Goal: Task Accomplishment & Management: Use online tool/utility

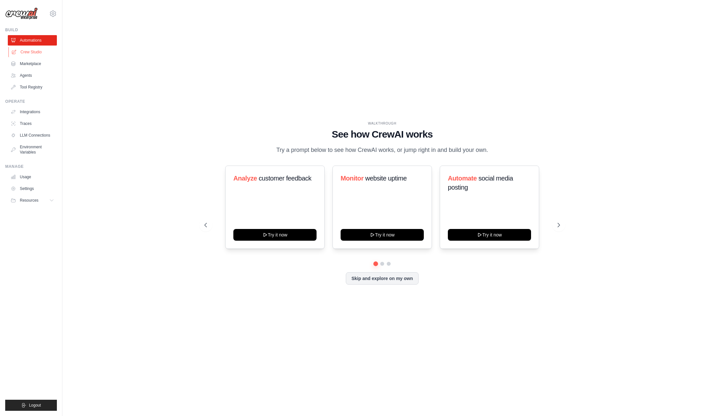
click at [28, 52] on link "Crew Studio" at bounding box center [32, 52] width 49 height 10
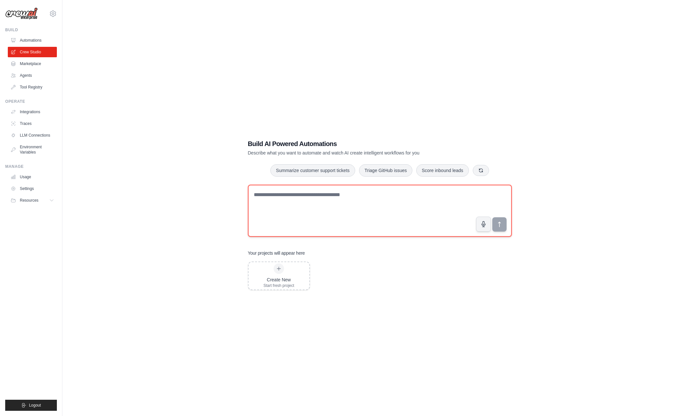
click at [313, 199] on textarea at bounding box center [380, 211] width 264 height 52
drag, startPoint x: 313, startPoint y: 199, endPoint x: 226, endPoint y: 202, distance: 86.5
click at [226, 202] on div "**********" at bounding box center [380, 214] width 614 height 416
click at [387, 197] on textarea "**********" at bounding box center [380, 211] width 264 height 52
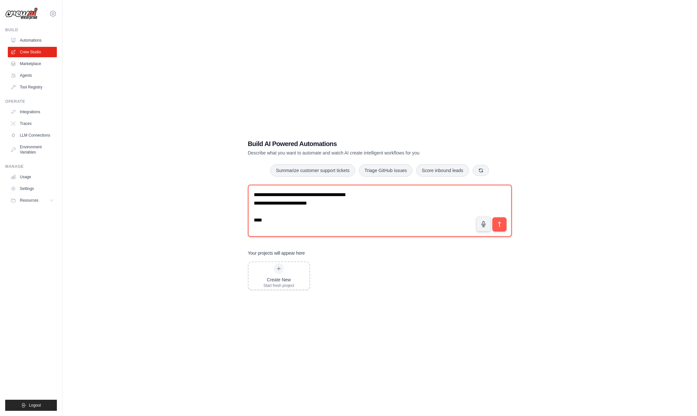
drag, startPoint x: 387, startPoint y: 197, endPoint x: 321, endPoint y: 198, distance: 66.6
click at [321, 198] on textarea "**********" at bounding box center [380, 211] width 264 height 52
click at [339, 193] on textarea "**********" at bounding box center [380, 211] width 264 height 52
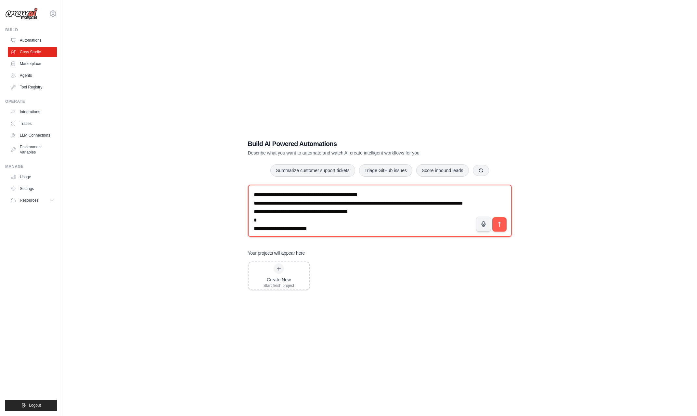
scroll to position [27, 0]
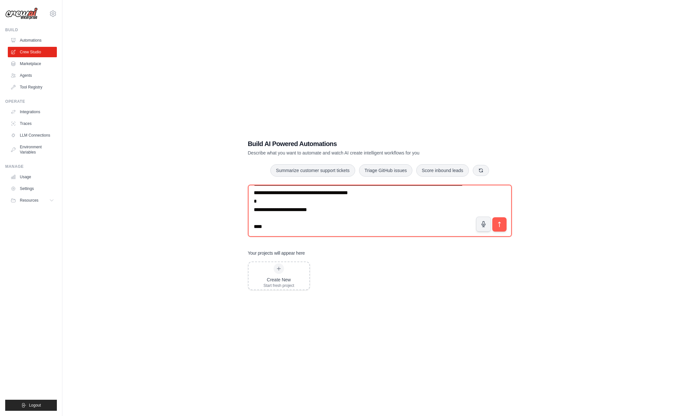
drag, startPoint x: 334, startPoint y: 230, endPoint x: 218, endPoint y: 208, distance: 118.0
click at [218, 208] on div "**********" at bounding box center [380, 214] width 614 height 416
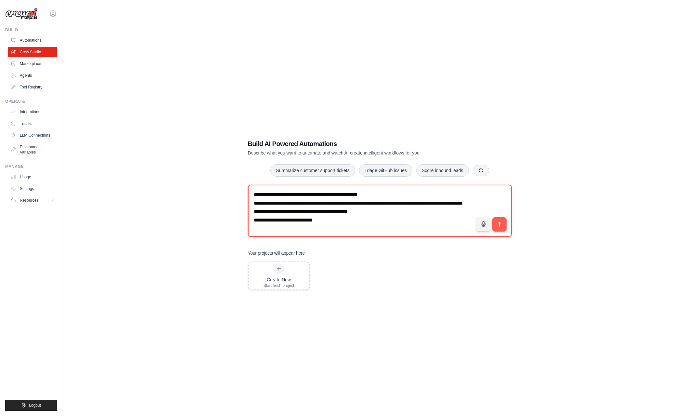
scroll to position [13, 0]
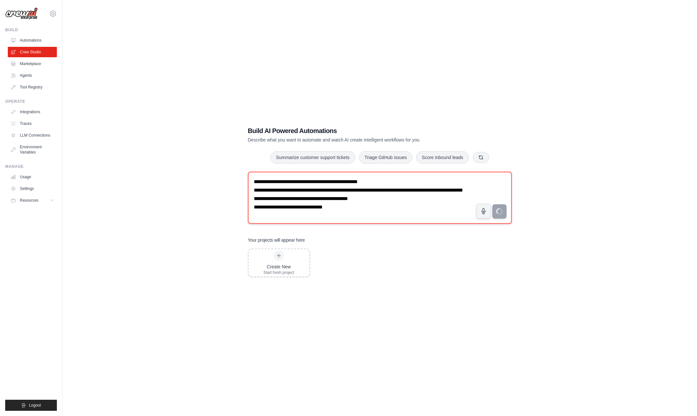
type textarea "**********"
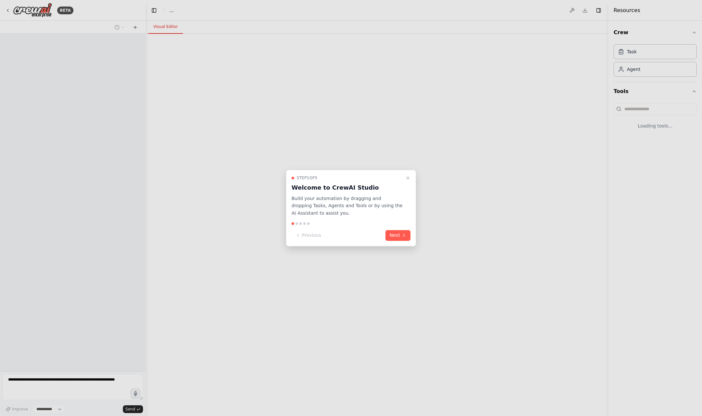
select select "****"
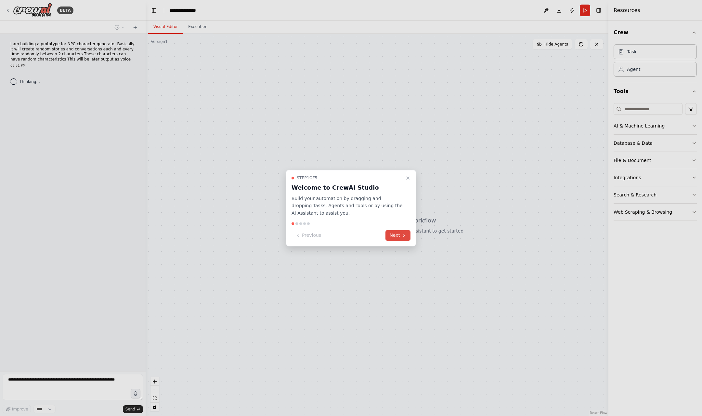
click at [396, 240] on button "Next" at bounding box center [397, 235] width 25 height 11
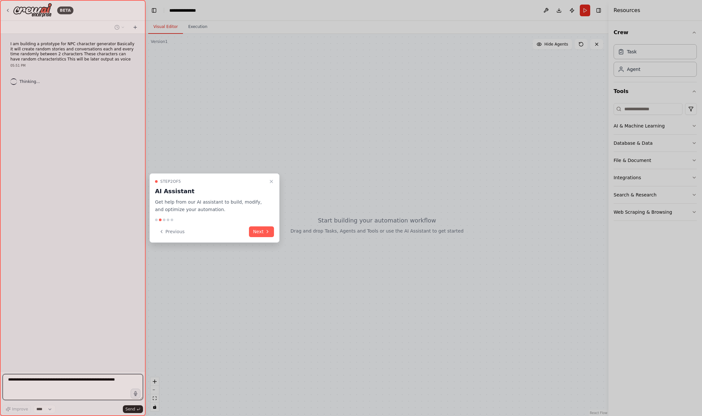
click at [255, 225] on div "Step 2 of 5 AI Assistant Get help from our AI assistant to build, modify, and o…" at bounding box center [214, 207] width 130 height 69
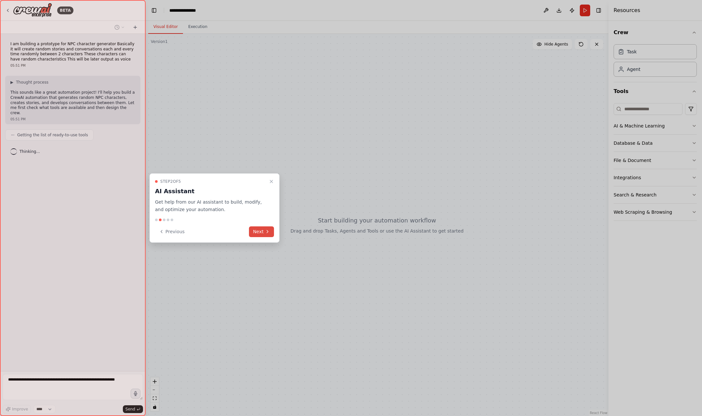
click at [260, 235] on button "Next" at bounding box center [261, 231] width 25 height 11
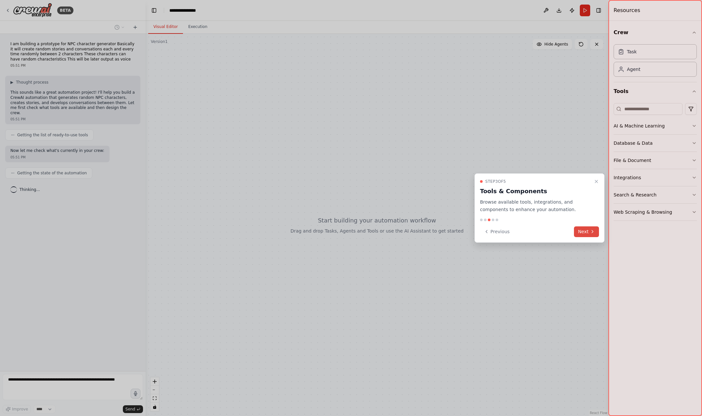
click at [586, 231] on button "Next" at bounding box center [586, 231] width 25 height 11
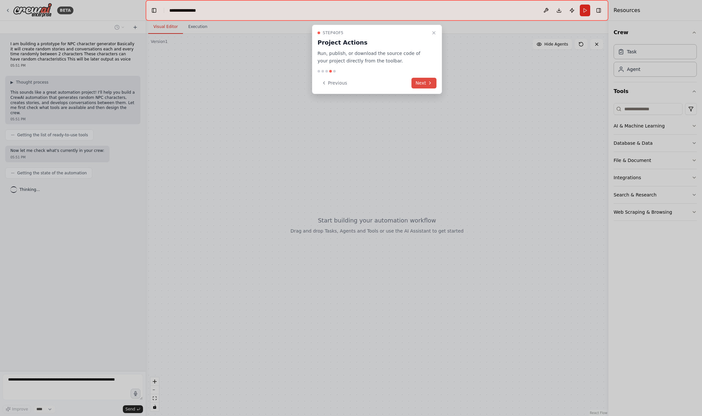
click at [418, 88] on button "Next" at bounding box center [423, 83] width 25 height 11
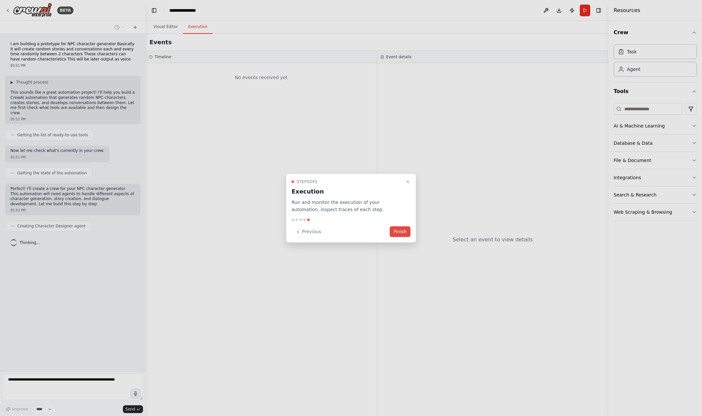
click at [408, 235] on button "Finish" at bounding box center [400, 231] width 21 height 11
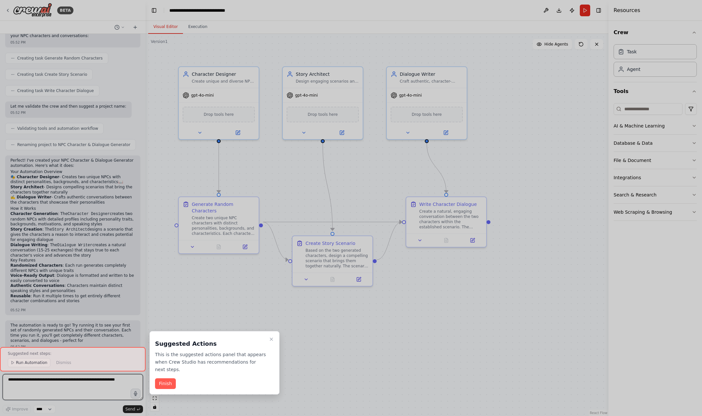
scroll to position [249, 0]
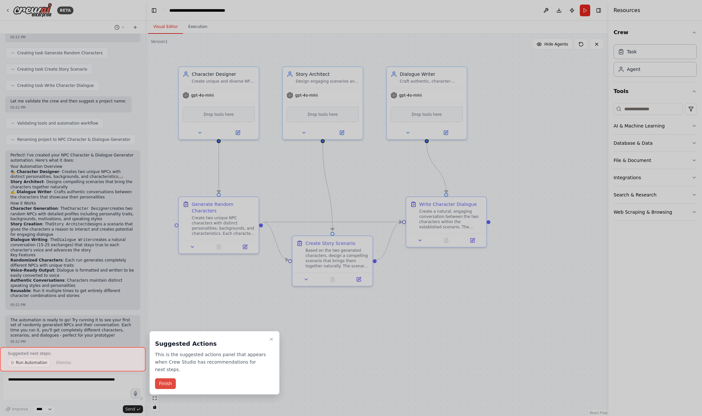
click at [165, 378] on button "Finish" at bounding box center [165, 383] width 21 height 11
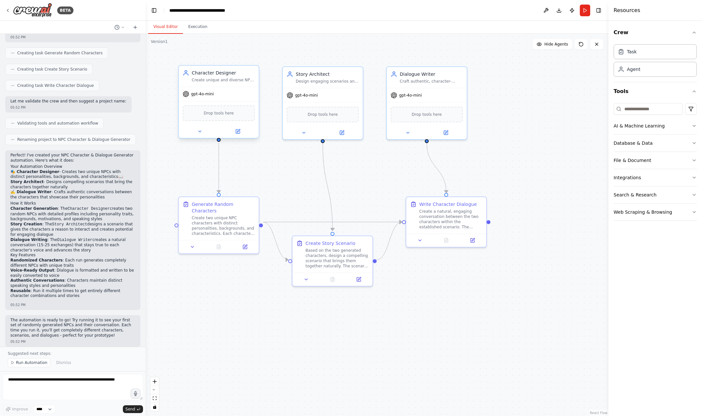
click at [214, 98] on div "gpt-4o-mini" at bounding box center [219, 94] width 80 height 14
drag, startPoint x: 232, startPoint y: 94, endPoint x: 225, endPoint y: 91, distance: 8.0
click at [225, 91] on div "gpt-4o-mini" at bounding box center [219, 94] width 80 height 14
click at [239, 133] on icon at bounding box center [238, 131] width 4 height 4
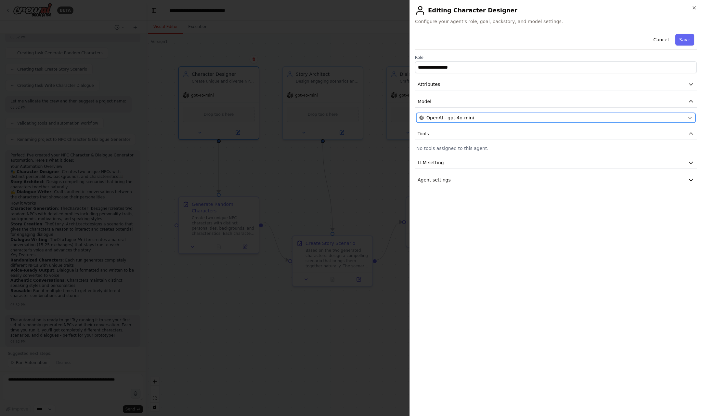
click at [451, 115] on span "OpenAI - gpt-4o-mini" at bounding box center [449, 117] width 47 height 6
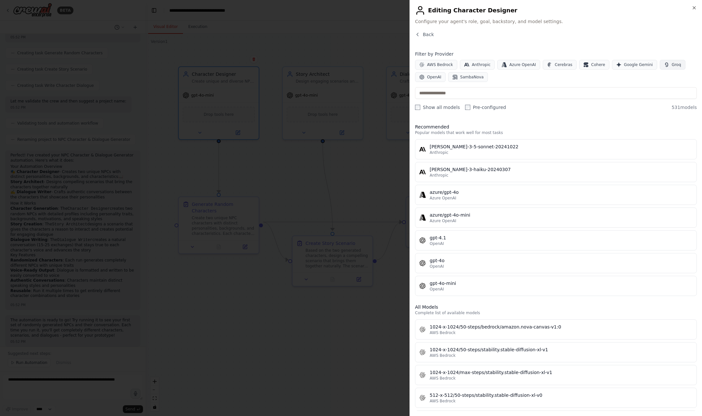
click at [665, 67] on button "Groq" at bounding box center [673, 65] width 26 height 10
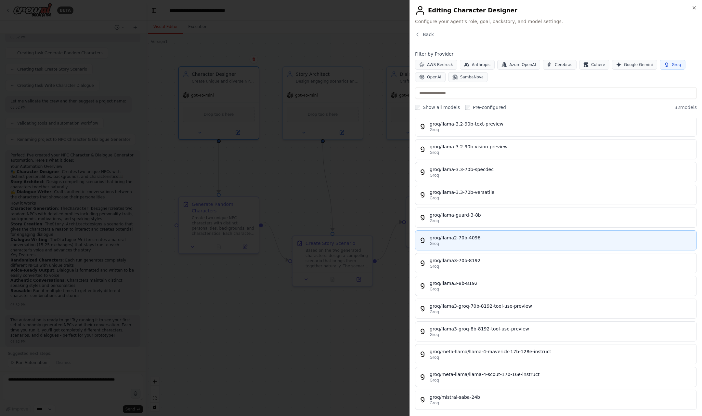
scroll to position [272, 0]
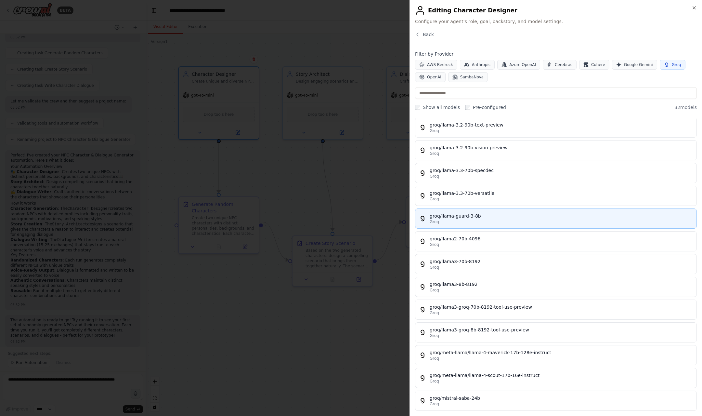
click at [509, 219] on div "Groq" at bounding box center [561, 221] width 263 height 5
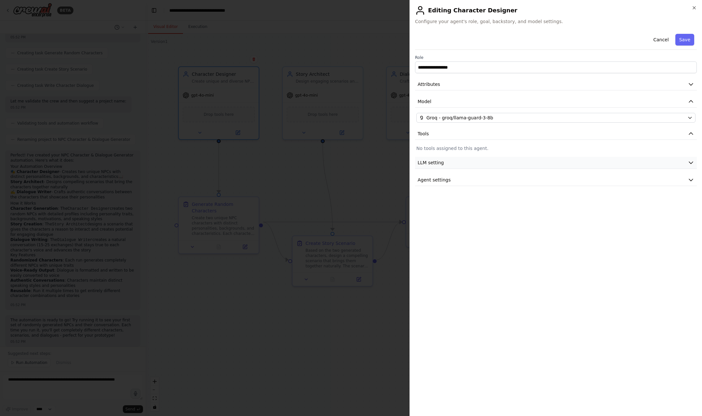
click at [512, 160] on button "LLM setting" at bounding box center [556, 163] width 282 height 12
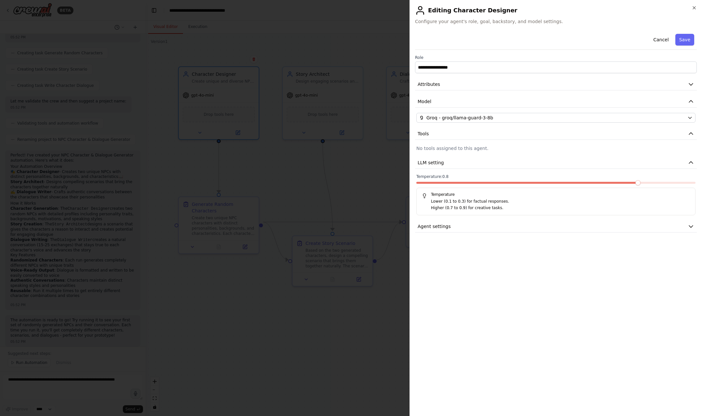
click at [636, 182] on span at bounding box center [555, 183] width 279 height 2
click at [640, 180] on span at bounding box center [637, 182] width 5 height 5
click at [608, 223] on button "Agent settings" at bounding box center [556, 226] width 282 height 12
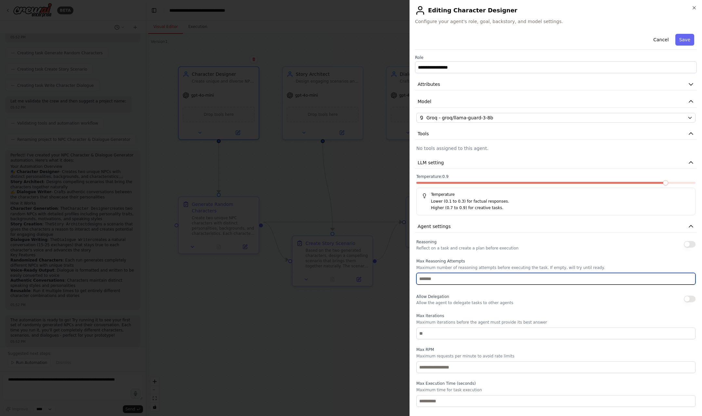
click at [554, 280] on input "number" at bounding box center [555, 279] width 279 height 12
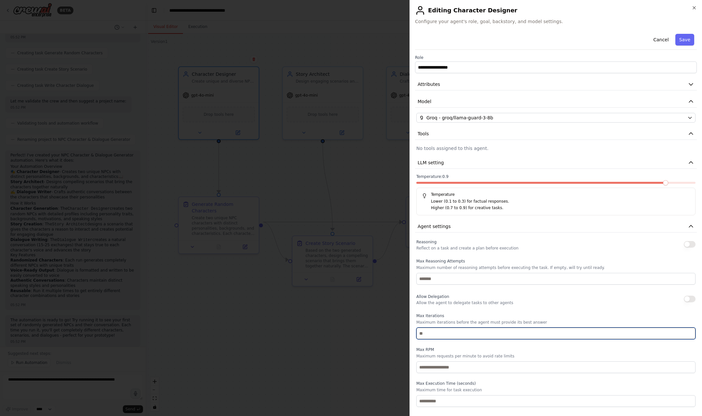
click at [458, 334] on input "number" at bounding box center [555, 333] width 279 height 12
type input "*"
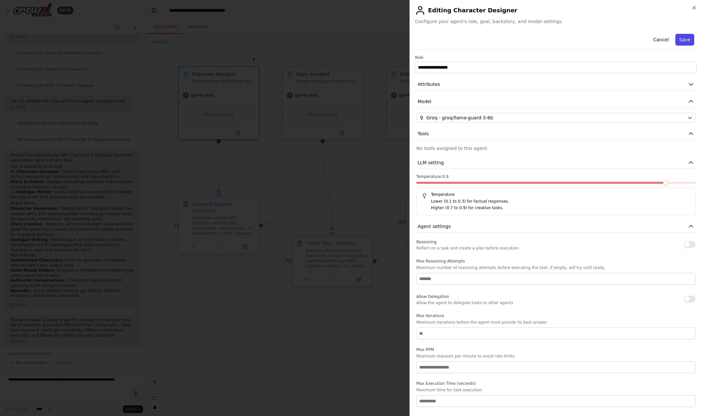
click at [678, 42] on button "Save" at bounding box center [684, 40] width 19 height 12
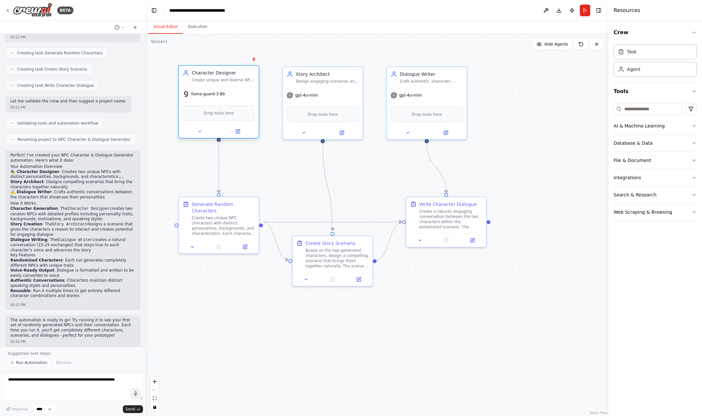
click at [237, 85] on div "Character Designer Create unique and diverse NPC characters with rich backstori…" at bounding box center [219, 76] width 80 height 21
click at [237, 129] on icon at bounding box center [237, 131] width 5 height 5
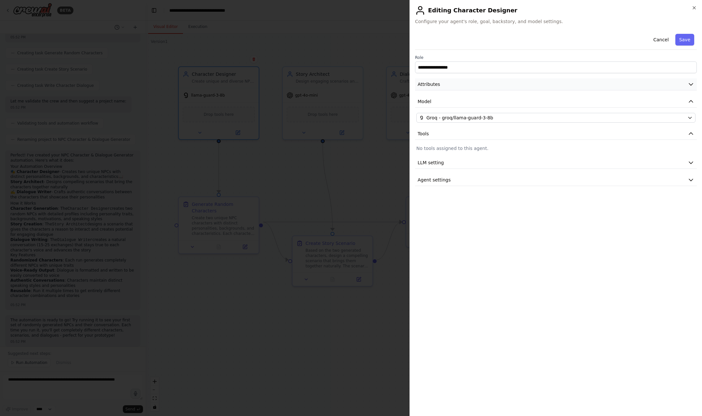
click at [449, 84] on button "Attributes" at bounding box center [556, 84] width 282 height 12
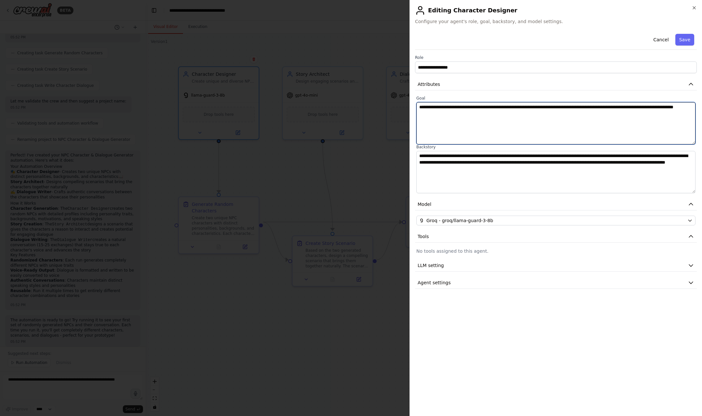
click at [479, 115] on textarea "**********" at bounding box center [555, 123] width 279 height 42
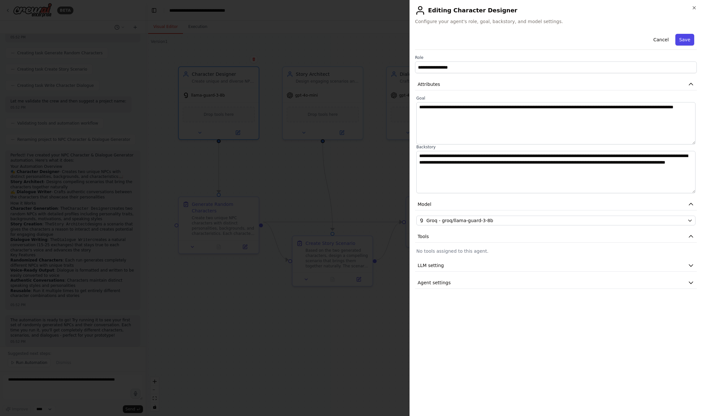
click at [693, 42] on button "Save" at bounding box center [684, 40] width 19 height 12
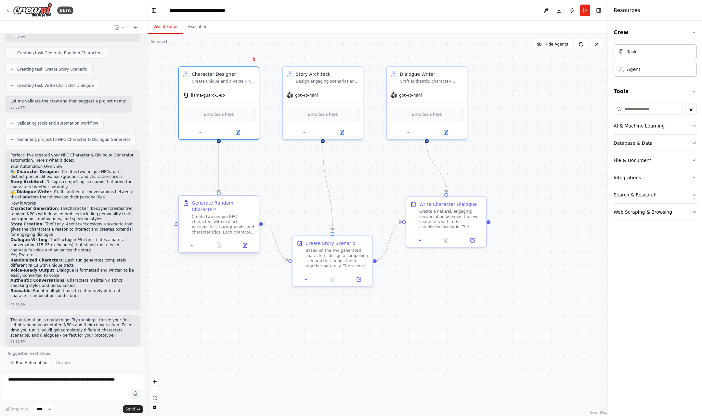
click at [210, 229] on div "Generate Random Characters Create two unique NPC characters with distinct perso…" at bounding box center [219, 217] width 80 height 43
click at [246, 245] on div at bounding box center [219, 244] width 80 height 13
click at [246, 242] on button at bounding box center [245, 245] width 22 height 8
click at [328, 95] on div "gpt-4o-mini" at bounding box center [323, 94] width 80 height 14
click at [345, 134] on button at bounding box center [341, 131] width 37 height 8
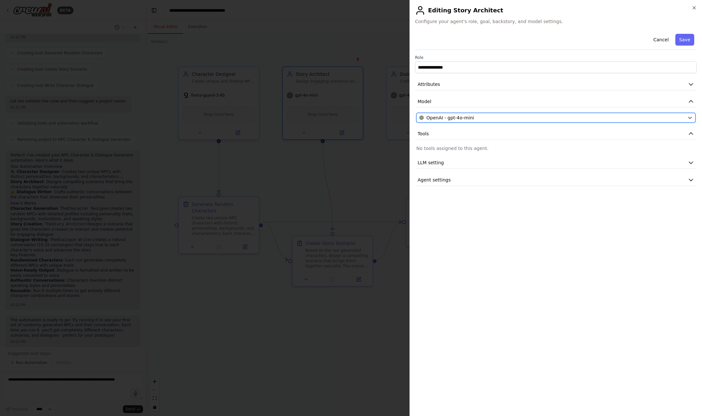
click at [463, 116] on span "OpenAI - gpt-4o-mini" at bounding box center [449, 117] width 47 height 6
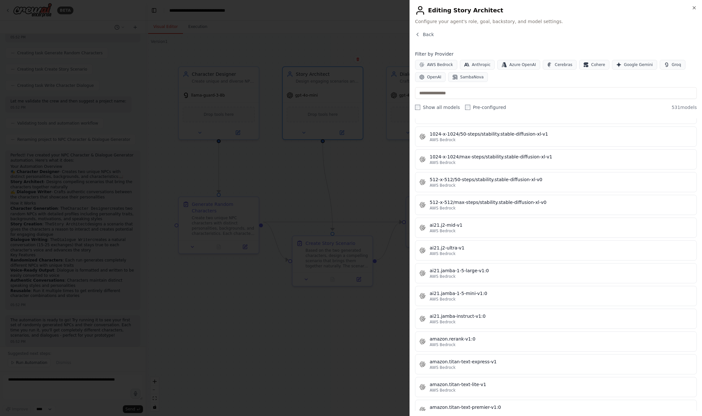
scroll to position [0, 0]
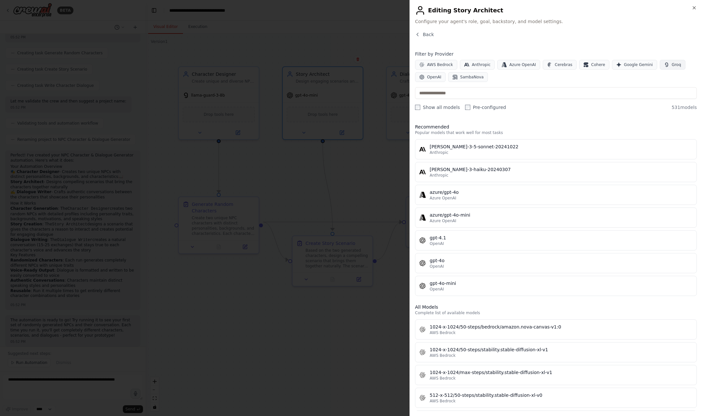
click at [672, 65] on span "Groq" at bounding box center [676, 64] width 9 height 5
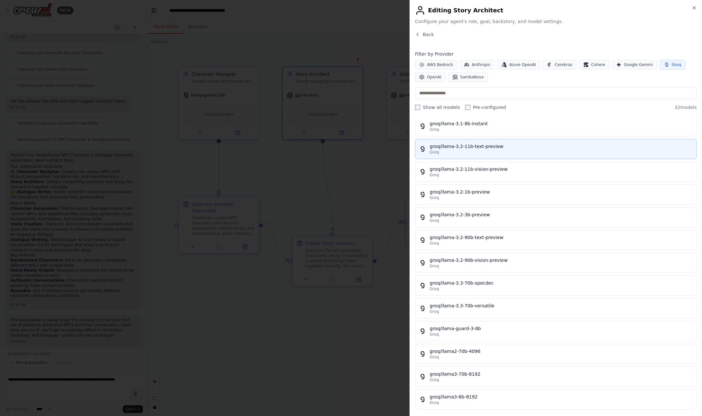
scroll to position [160, 0]
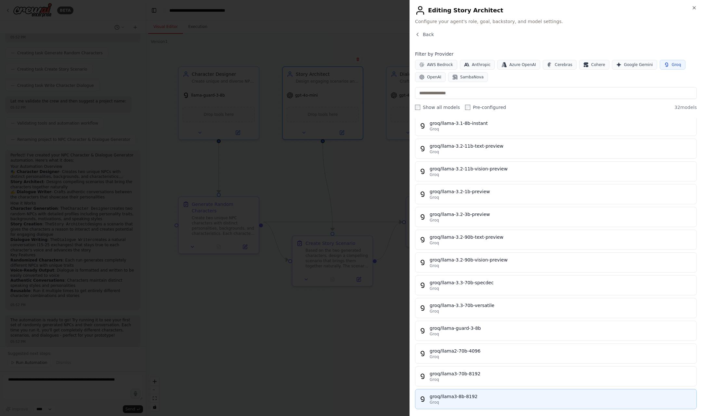
click at [455, 398] on div "groq/llama3-8b-8192" at bounding box center [561, 396] width 263 height 6
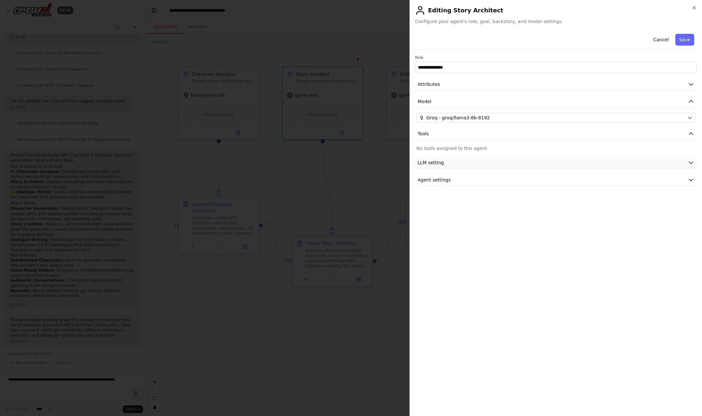
click at [492, 159] on button "LLM setting" at bounding box center [556, 163] width 282 height 12
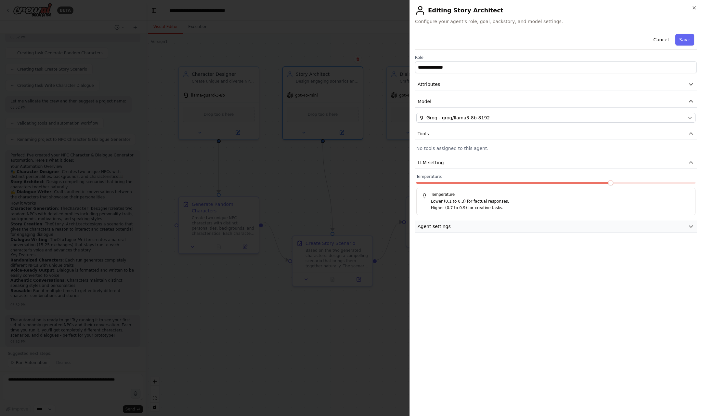
click at [519, 224] on button "Agent settings" at bounding box center [556, 226] width 282 height 12
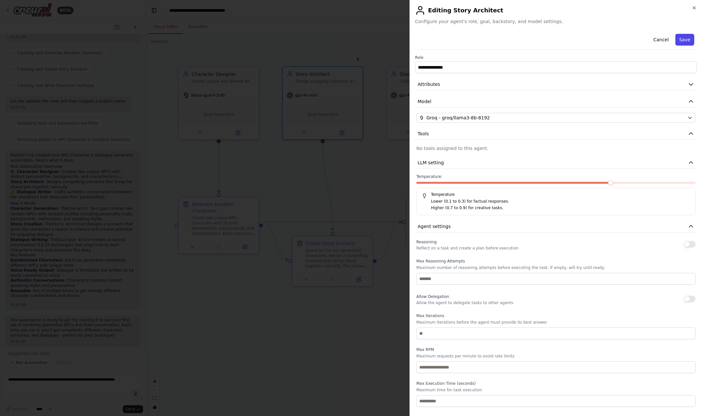
click at [683, 40] on button "Save" at bounding box center [684, 40] width 19 height 12
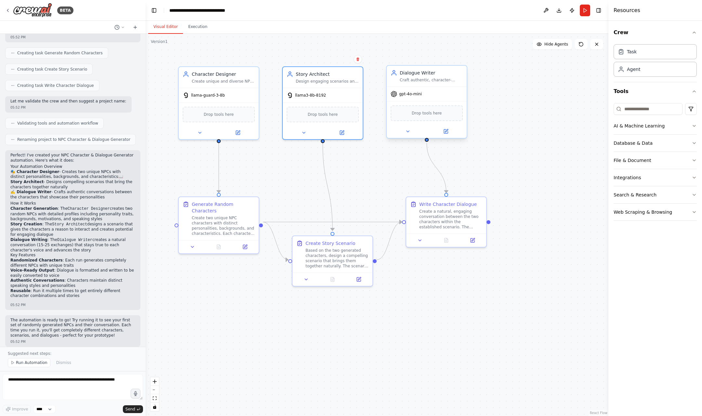
click at [434, 86] on div "Dialogue Writer Craft authentic, character-driven conversations that showcase e…" at bounding box center [427, 76] width 80 height 21
click at [447, 136] on div at bounding box center [427, 131] width 80 height 13
click at [447, 135] on button at bounding box center [445, 131] width 37 height 8
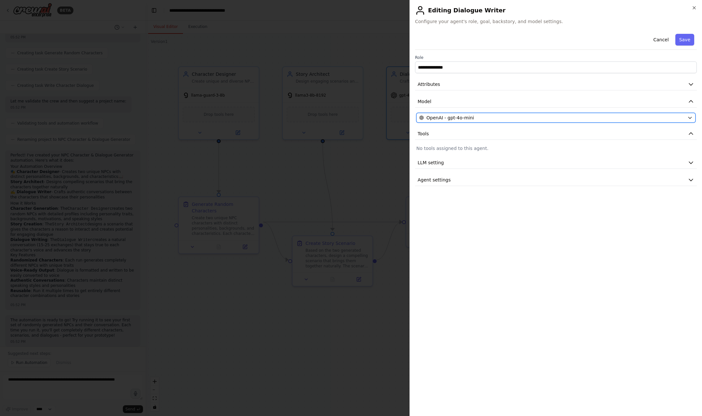
click at [551, 120] on div "OpenAI - gpt-4o-mini" at bounding box center [551, 117] width 265 height 6
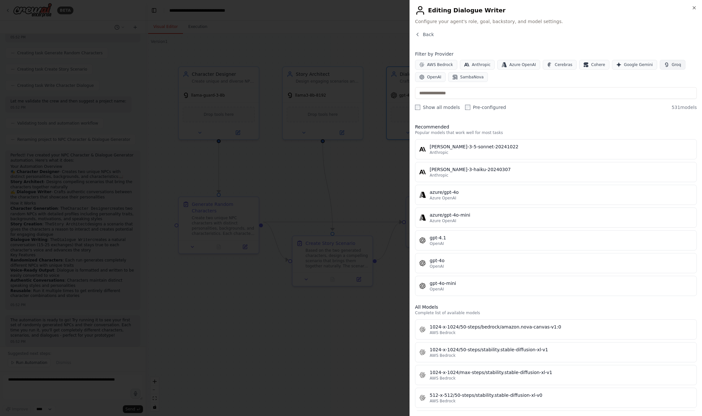
click at [660, 68] on button "Groq" at bounding box center [673, 65] width 26 height 10
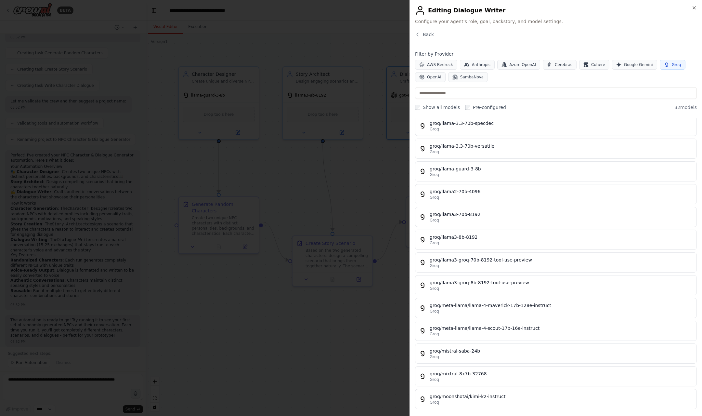
scroll to position [459, 0]
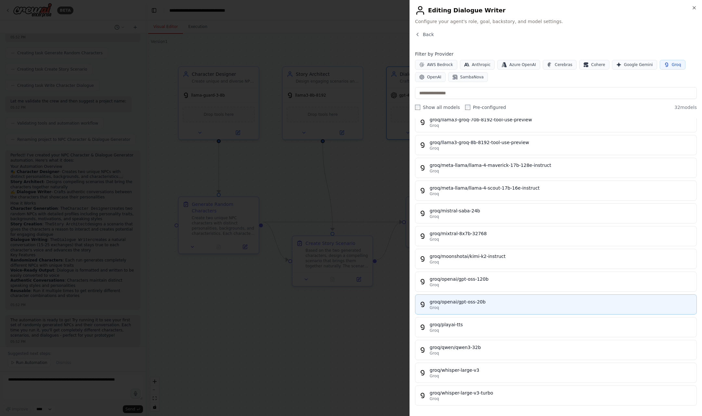
click at [471, 306] on div "Groq" at bounding box center [561, 307] width 263 height 5
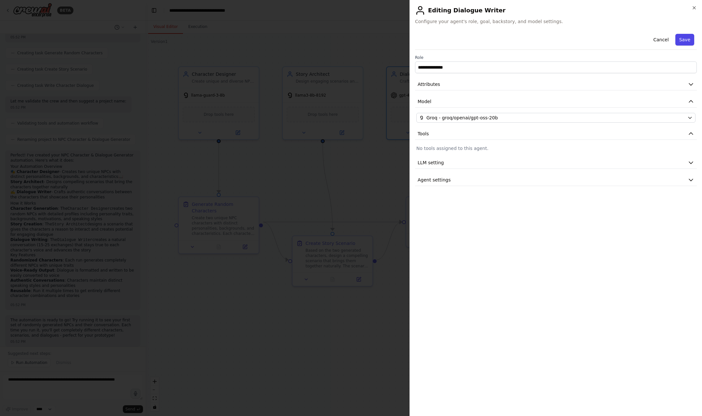
click at [685, 42] on button "Save" at bounding box center [684, 40] width 19 height 12
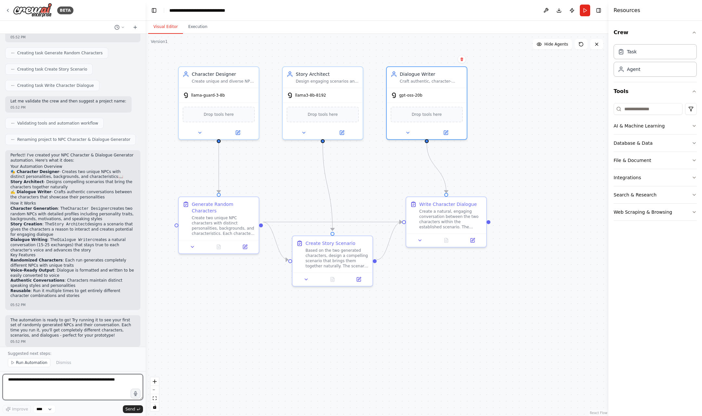
click at [49, 389] on textarea at bounding box center [73, 387] width 140 height 26
type textarea "**********"
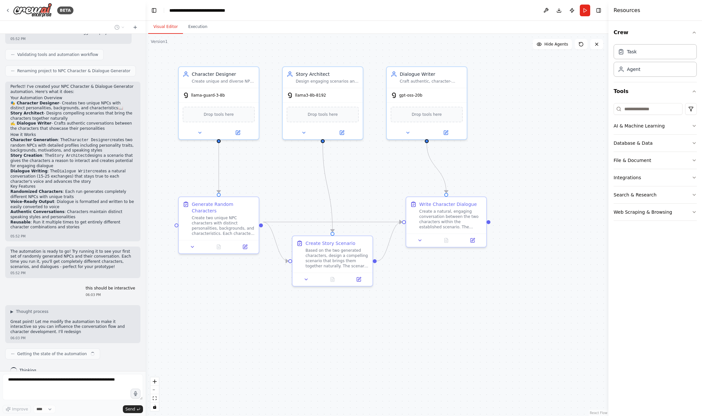
scroll to position [322, 0]
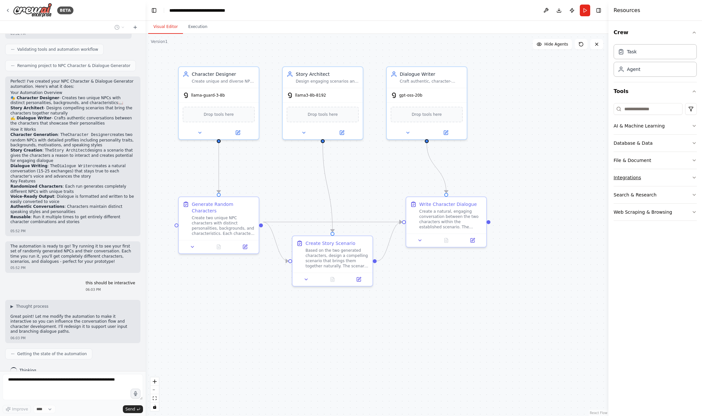
click at [691, 174] on button "Integrations" at bounding box center [654, 177] width 83 height 17
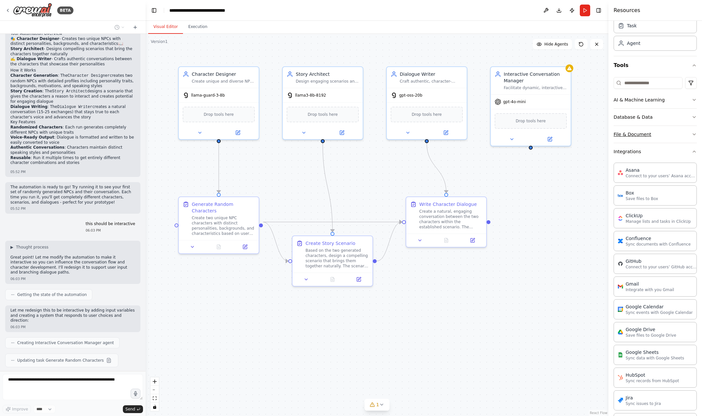
scroll to position [26, 0]
click at [684, 102] on button "AI & Machine Learning" at bounding box center [654, 100] width 83 height 17
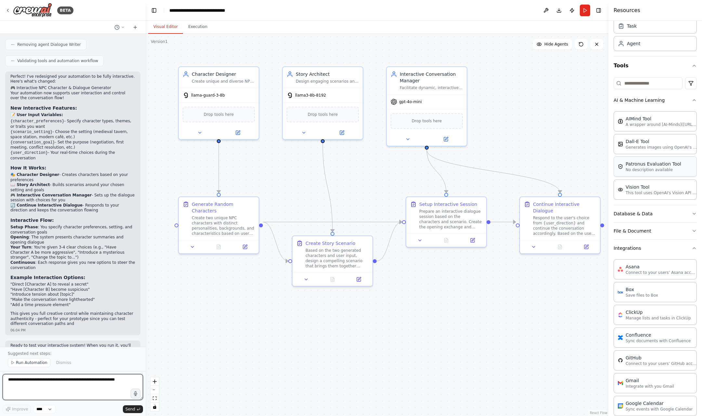
scroll to position [803, 0]
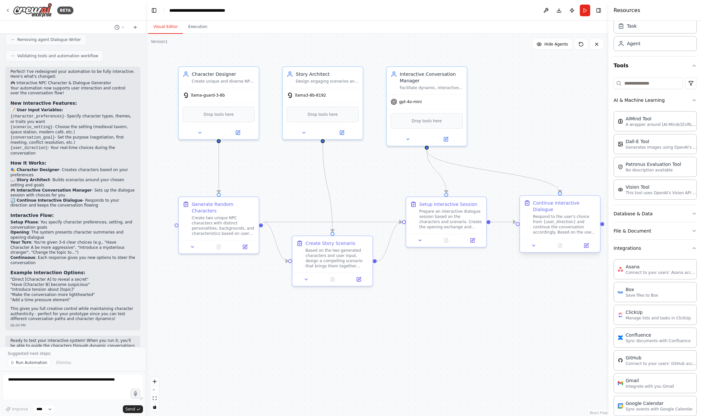
click at [540, 219] on div "Respond to the user's choice from {user_direction} and continue the conversatio…" at bounding box center [564, 224] width 63 height 21
click at [586, 242] on button at bounding box center [586, 245] width 22 height 8
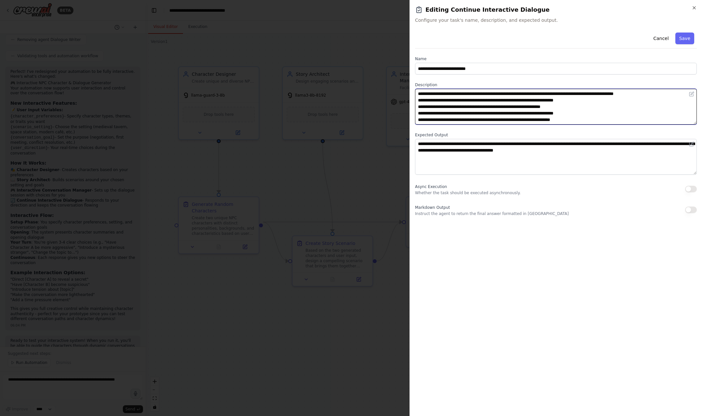
click at [529, 118] on textarea "**********" at bounding box center [556, 107] width 282 height 36
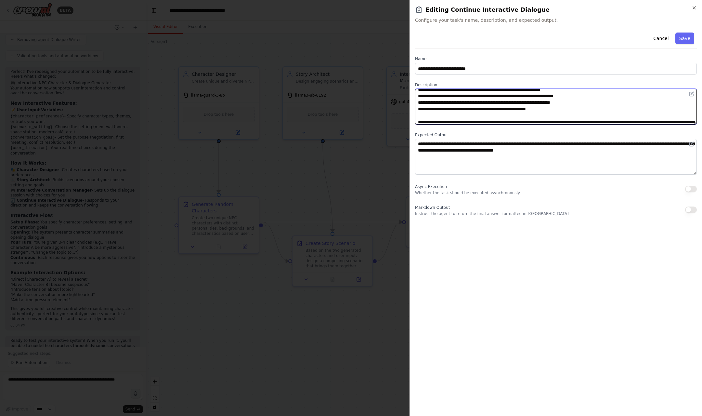
scroll to position [17, 0]
click at [352, 195] on div at bounding box center [351, 208] width 702 height 416
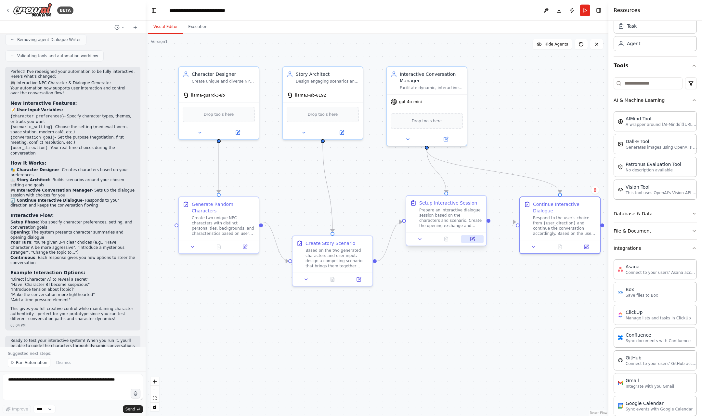
click at [472, 242] on button at bounding box center [472, 239] width 22 height 8
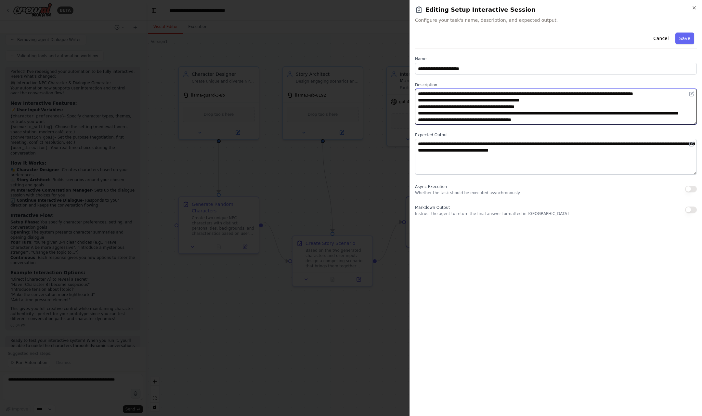
click at [537, 104] on textarea "**********" at bounding box center [556, 107] width 282 height 36
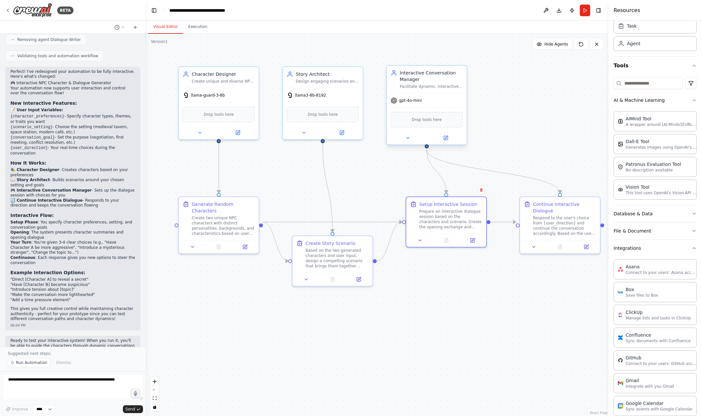
click at [427, 106] on div "gpt-4o-mini" at bounding box center [427, 100] width 80 height 14
click at [450, 138] on button at bounding box center [445, 138] width 37 height 8
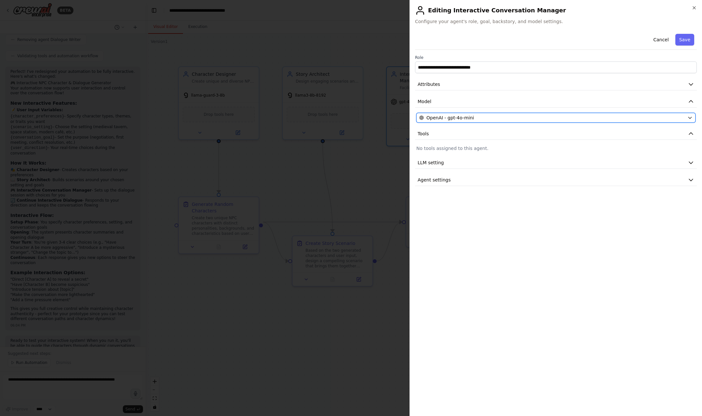
click at [583, 121] on button "OpenAI - gpt-4o-mini" at bounding box center [555, 118] width 279 height 10
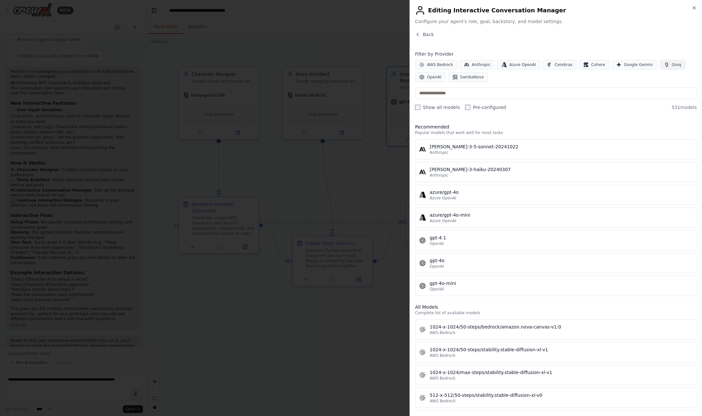
click at [664, 65] on icon "button" at bounding box center [666, 64] width 5 height 5
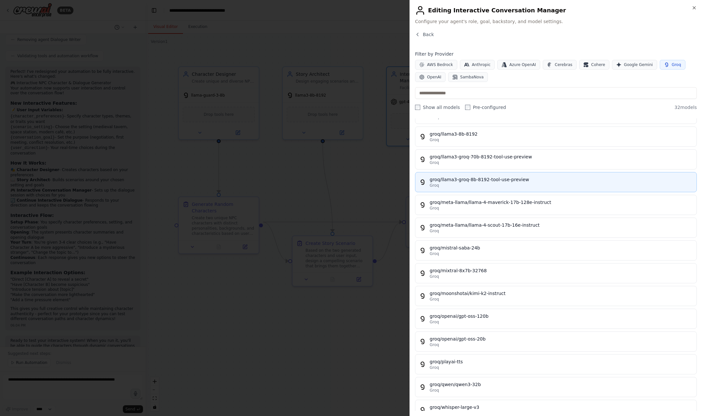
scroll to position [401, 0]
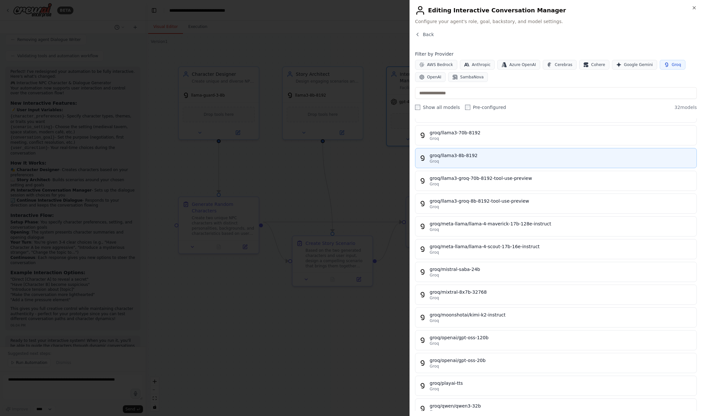
click at [527, 156] on div "groq/llama3-8b-8192" at bounding box center [561, 155] width 263 height 6
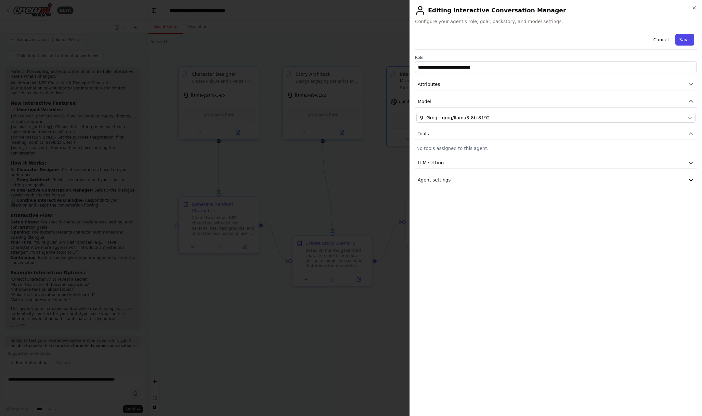
click at [680, 42] on button "Save" at bounding box center [684, 40] width 19 height 12
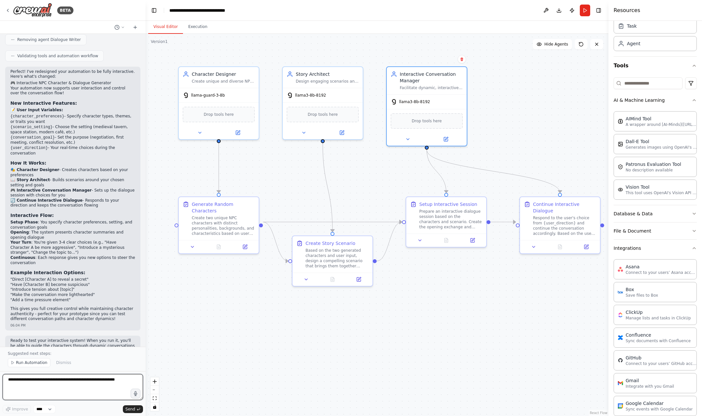
click at [82, 386] on textarea at bounding box center [73, 387] width 140 height 26
type textarea "**********"
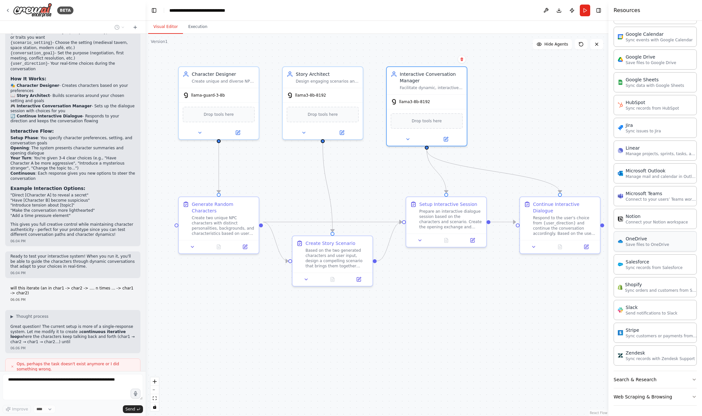
scroll to position [893, 0]
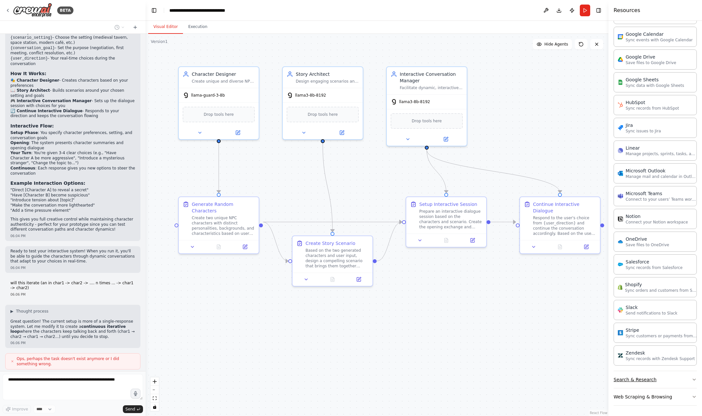
click at [680, 380] on button "Search & Research" at bounding box center [654, 379] width 83 height 17
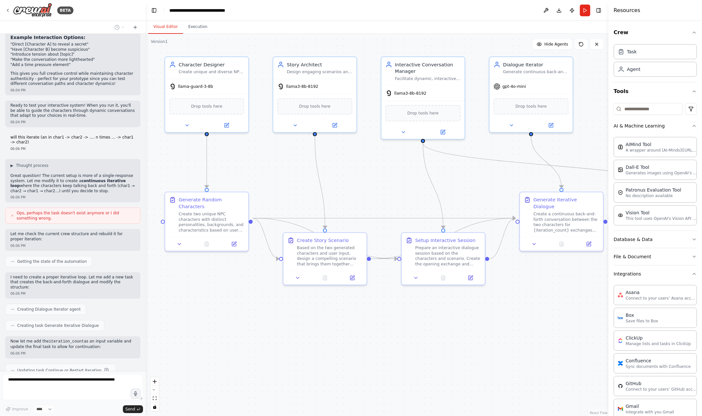
scroll to position [1057, 0]
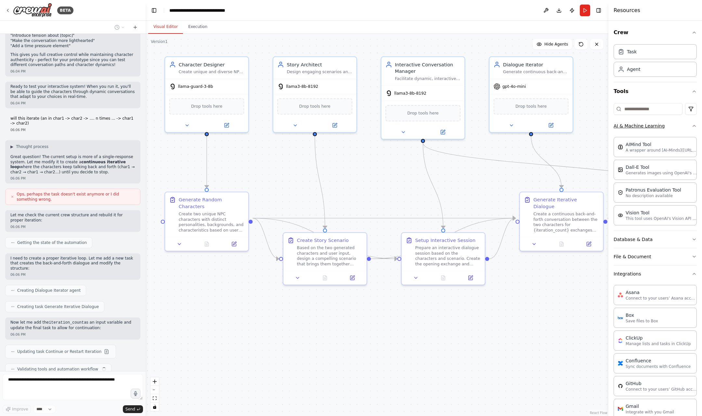
click at [691, 124] on icon "button" at bounding box center [693, 125] width 5 height 5
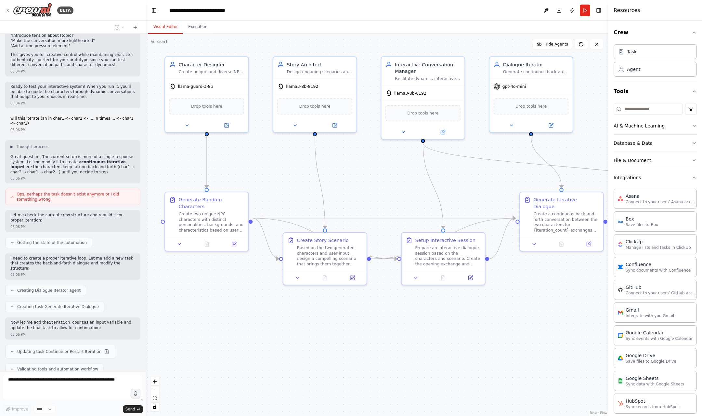
click at [691, 124] on icon "button" at bounding box center [693, 125] width 5 height 5
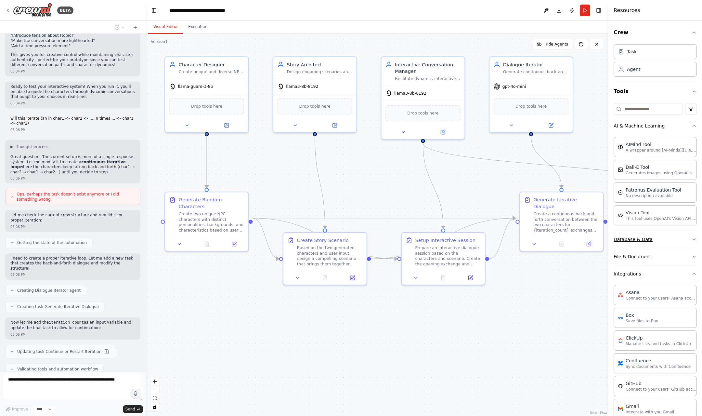
click at [678, 236] on button "Database & Data" at bounding box center [654, 239] width 83 height 17
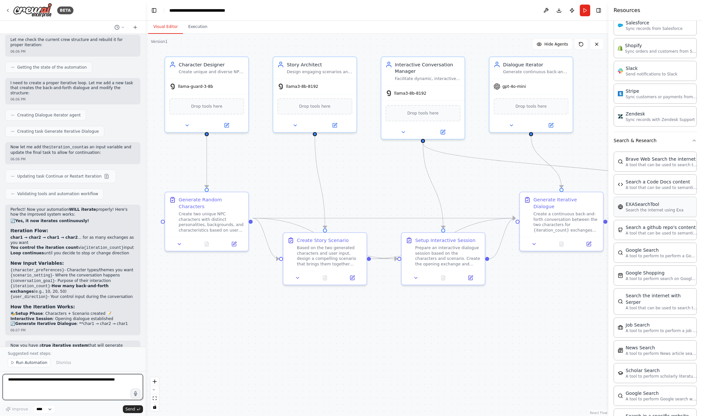
scroll to position [798, 0]
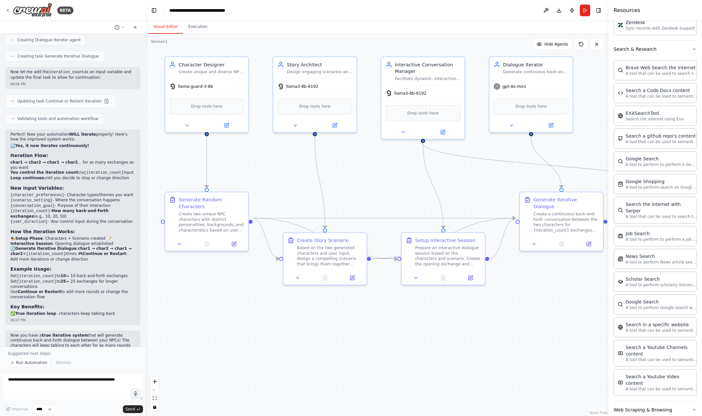
click at [692, 398] on div "Crew Task Agent Tools AI & Machine Learning AIMind Tool A wrapper around [AI-Mi…" at bounding box center [655, 218] width 94 height 395
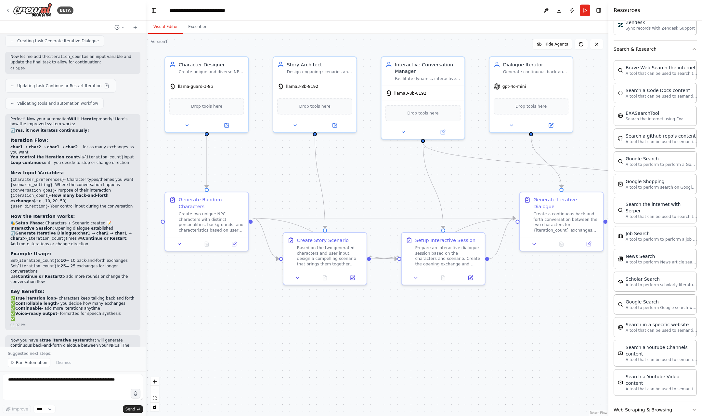
scroll to position [1327, 0]
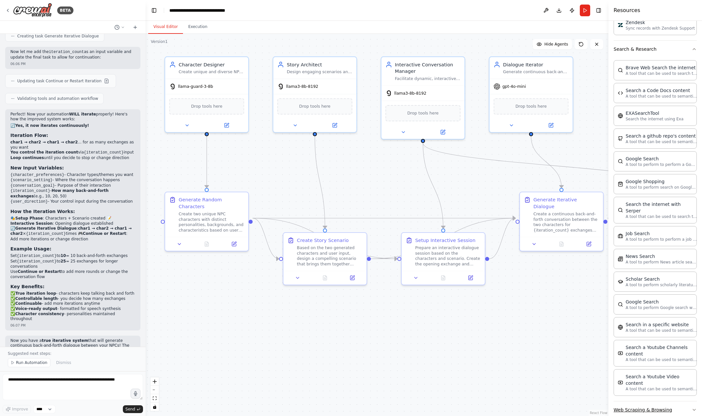
click at [691, 407] on icon "button" at bounding box center [693, 409] width 5 height 5
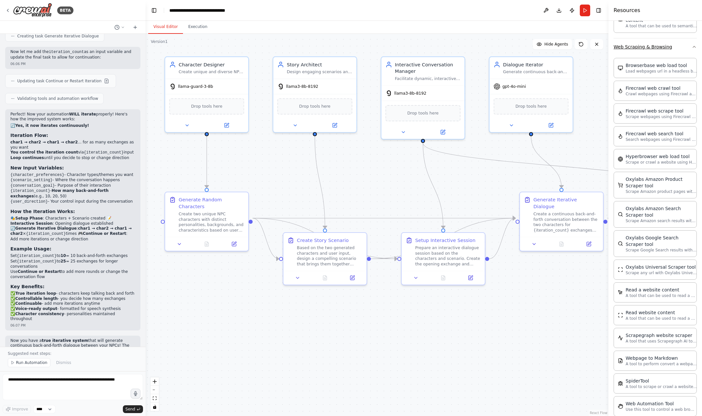
scroll to position [1164, 0]
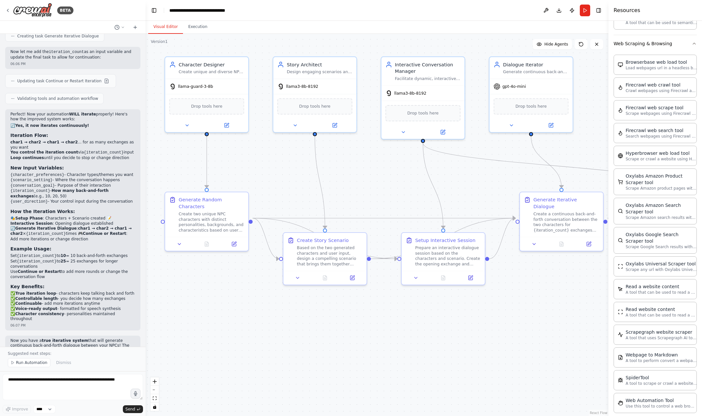
click at [107, 150] on code "{iteration_count}" at bounding box center [104, 152] width 40 height 5
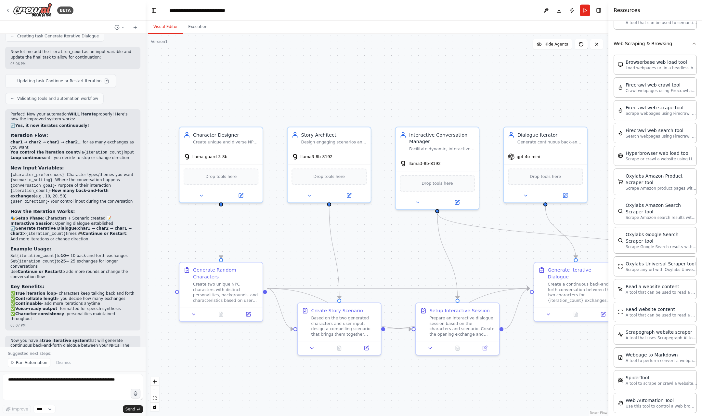
drag, startPoint x: 261, startPoint y: 166, endPoint x: 274, endPoint y: 238, distance: 73.4
click at [274, 238] on div ".deletable-edge-delete-btn { width: 20px; height: 20px; border: 0px solid #ffff…" at bounding box center [377, 225] width 463 height 382
click at [562, 161] on div "gpt-4o-mini" at bounding box center [544, 157] width 83 height 15
click at [564, 198] on icon at bounding box center [564, 196] width 4 height 4
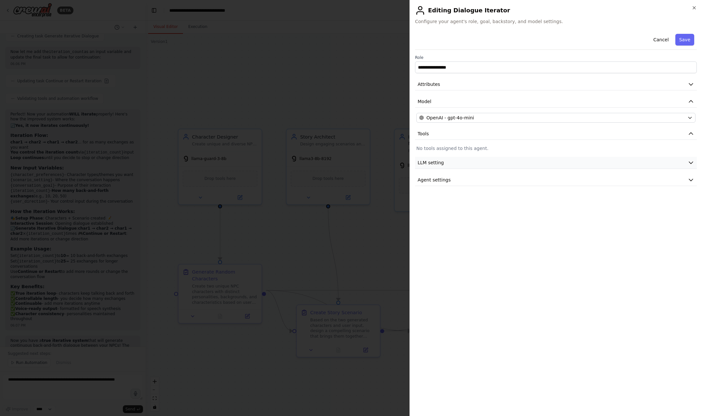
click at [506, 162] on button "LLM setting" at bounding box center [556, 163] width 282 height 12
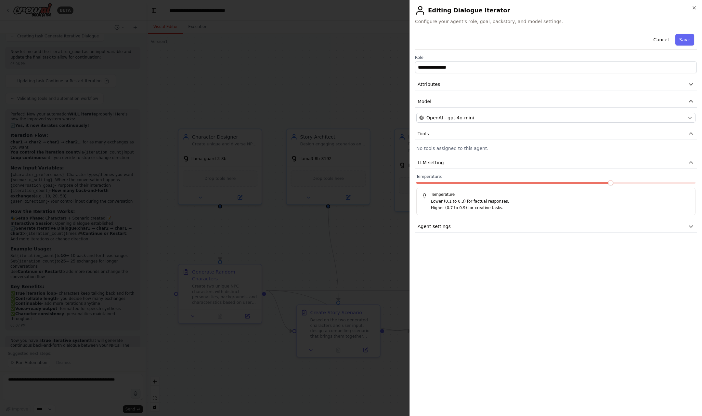
click at [505, 237] on div "**********" at bounding box center [556, 220] width 282 height 379
click at [514, 231] on button "Agent settings" at bounding box center [556, 226] width 282 height 12
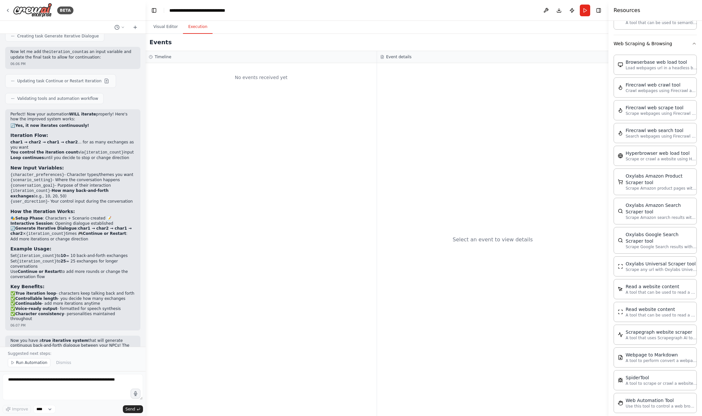
click at [196, 24] on button "Execution" at bounding box center [198, 27] width 30 height 14
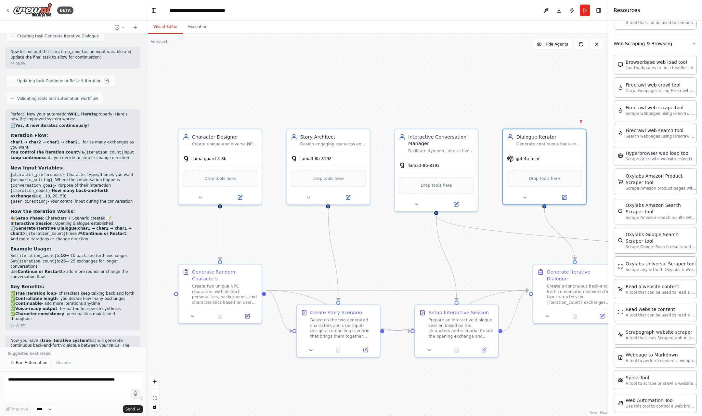
click at [163, 26] on button "Visual Editor" at bounding box center [165, 27] width 35 height 14
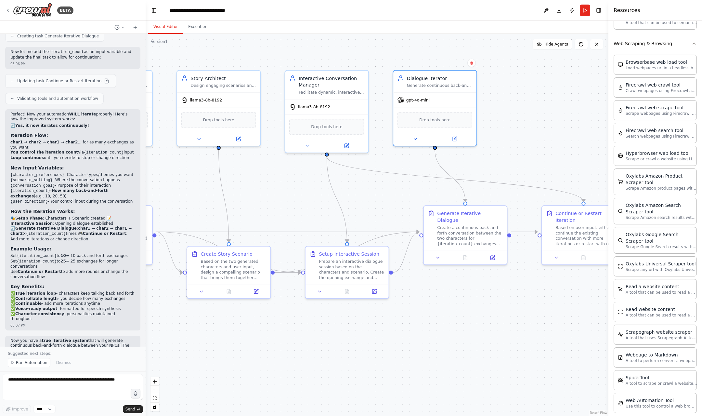
drag, startPoint x: 377, startPoint y: 266, endPoint x: 267, endPoint y: 207, distance: 124.1
click at [267, 207] on div ".deletable-edge-delete-btn { width: 20px; height: 20px; border: 0px solid #ffff…" at bounding box center [377, 225] width 463 height 382
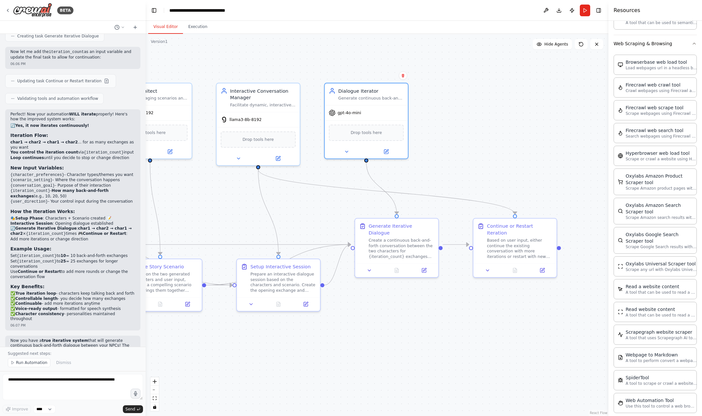
drag, startPoint x: 572, startPoint y: 144, endPoint x: 489, endPoint y: 152, distance: 83.2
click at [489, 152] on div ".deletable-edge-delete-btn { width: 20px; height: 20px; border: 0px solid #ffff…" at bounding box center [377, 225] width 463 height 382
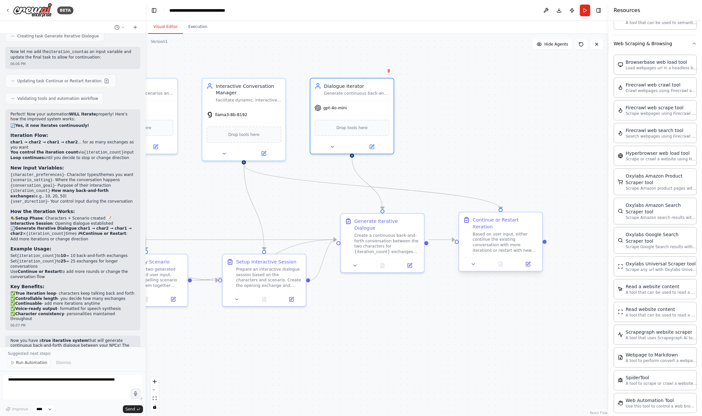
click at [485, 242] on div "Based on user input, either continue the existing conversation with more iterat…" at bounding box center [505, 242] width 66 height 22
click at [532, 260] on button at bounding box center [527, 264] width 23 height 8
click at [71, 269] on li "Use Continue or Restart to add more rounds or change the conversation flow" at bounding box center [72, 274] width 125 height 10
click at [44, 245] on h3 "Example Usage:" at bounding box center [72, 248] width 125 height 6
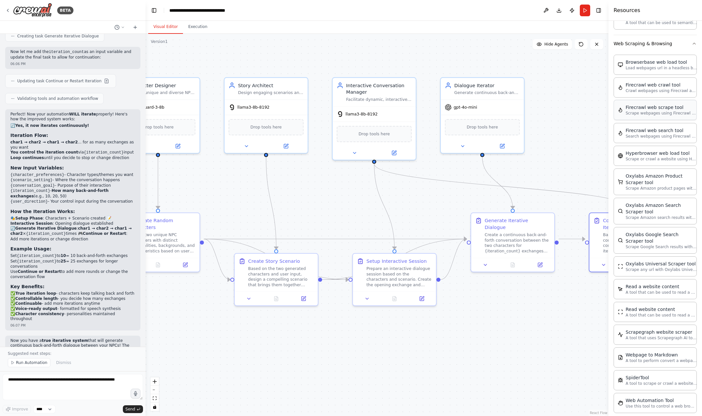
drag, startPoint x: 486, startPoint y: 111, endPoint x: 630, endPoint y: 101, distance: 143.6
click at [630, 101] on div "BETA I am building a prototype for NPC character generator Basically it will cr…" at bounding box center [351, 208] width 702 height 416
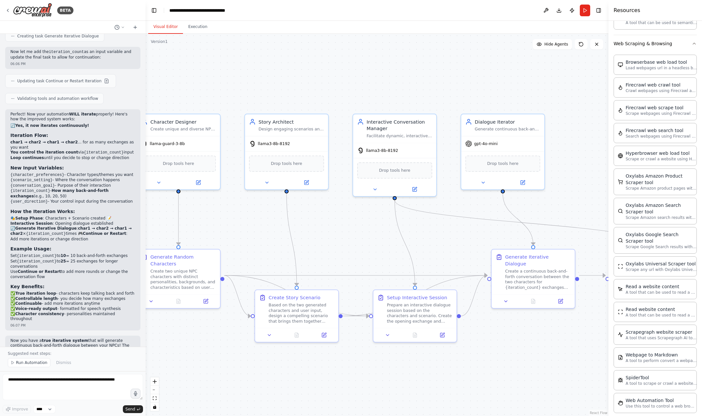
drag, startPoint x: 413, startPoint y: 188, endPoint x: 365, endPoint y: 207, distance: 52.0
click at [365, 207] on div ".deletable-edge-delete-btn { width: 20px; height: 20px; border: 0px solid #ffff…" at bounding box center [377, 225] width 463 height 382
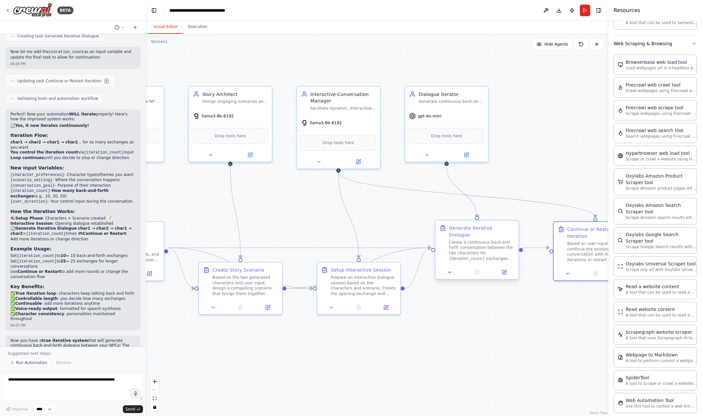
click at [487, 255] on div "Generate Iterative Dialogue Create a continuous back-and-forth conversation bet…" at bounding box center [476, 242] width 83 height 45
click at [507, 268] on button at bounding box center [504, 272] width 23 height 8
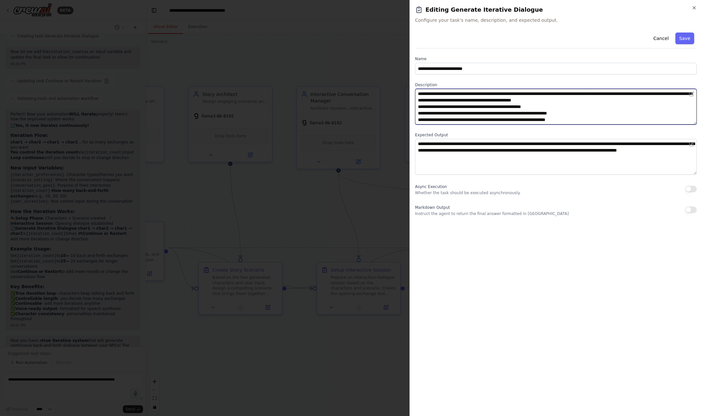
click at [568, 109] on textarea "**********" at bounding box center [556, 107] width 282 height 36
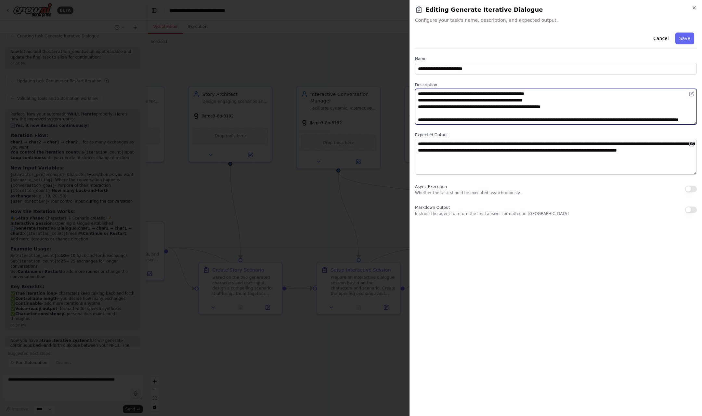
scroll to position [51, 0]
click at [547, 93] on textarea "**********" at bounding box center [556, 107] width 282 height 36
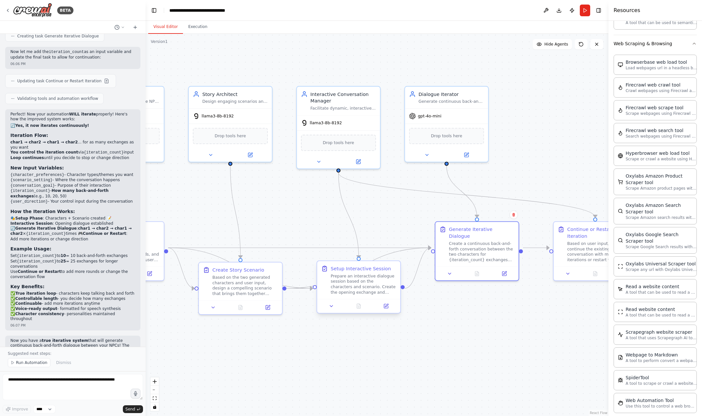
click at [347, 288] on div "Prepare an interactive dialogue session based on the characters and scenario. C…" at bounding box center [363, 284] width 66 height 22
click at [386, 308] on icon at bounding box center [386, 306] width 4 height 4
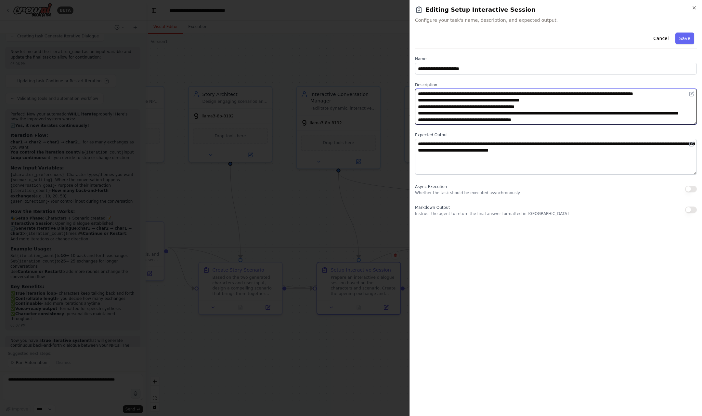
click at [477, 110] on textarea "**********" at bounding box center [556, 107] width 282 height 36
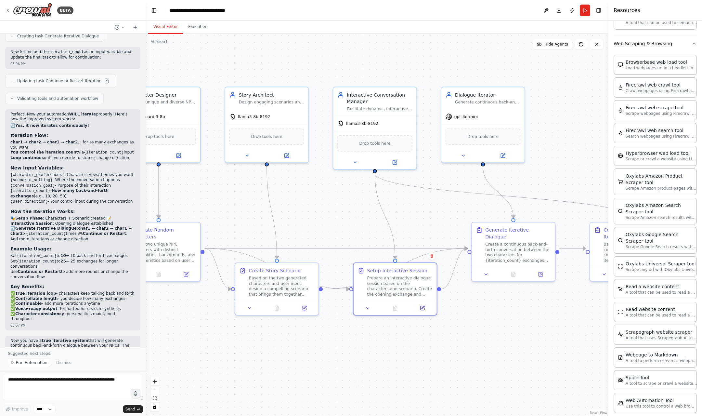
drag, startPoint x: 220, startPoint y: 327, endPoint x: 263, endPoint y: 327, distance: 42.9
click at [263, 327] on div ".deletable-edge-delete-btn { width: 20px; height: 20px; border: 0px solid #ffff…" at bounding box center [377, 225] width 463 height 382
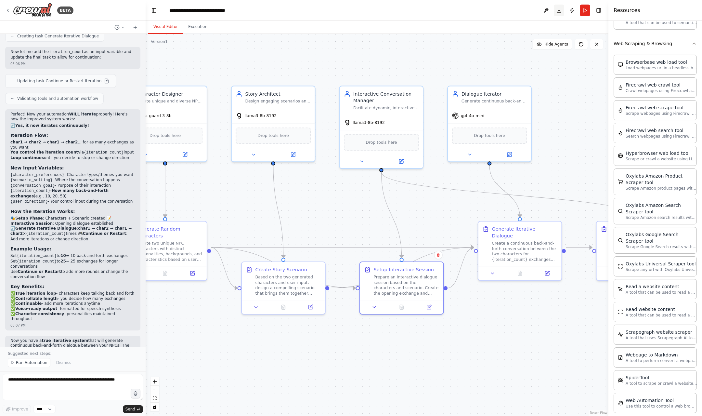
click at [560, 12] on button "Download" at bounding box center [559, 11] width 10 height 12
click at [542, 12] on button at bounding box center [546, 11] width 10 height 12
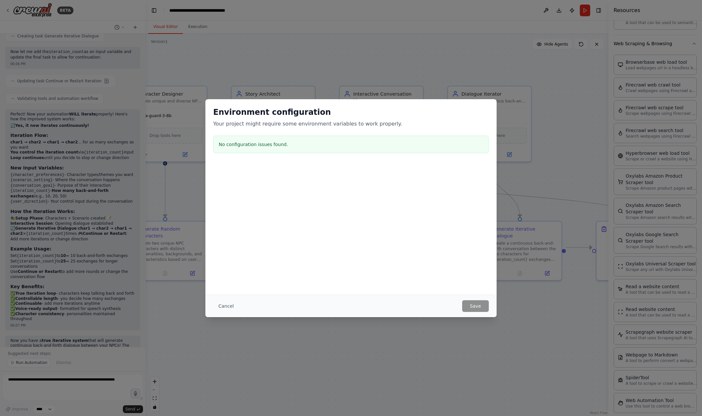
click at [228, 312] on div "Cancel Save" at bounding box center [350, 305] width 291 height 22
click at [423, 382] on div "Environment configuration Your project might require some environment variables…" at bounding box center [351, 208] width 702 height 416
